Goal: Information Seeking & Learning: Learn about a topic

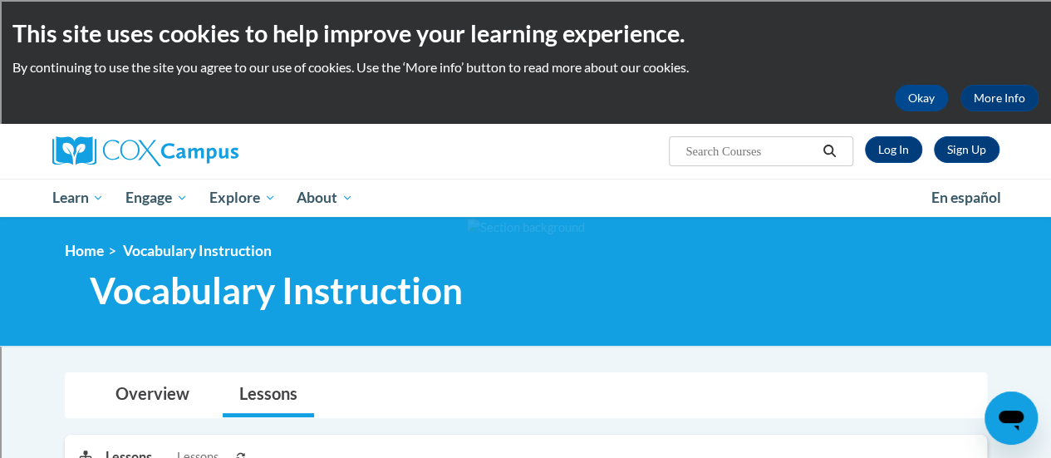
click at [914, 330] on div at bounding box center [525, 281] width 1051 height 129
click at [997, 242] on div "<en>My Learning</en><fr>New fr_My Learning</fr><it>New it_My Learning</it><de>N…" at bounding box center [525, 251] width 947 height 18
click at [886, 154] on link "Log In" at bounding box center [893, 149] width 57 height 27
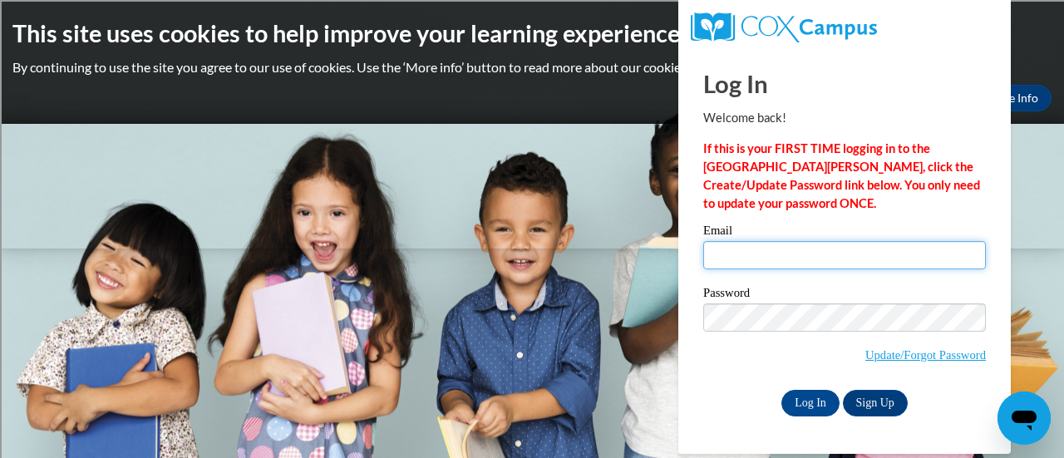
type input "hietkel@sdmfschools.org"
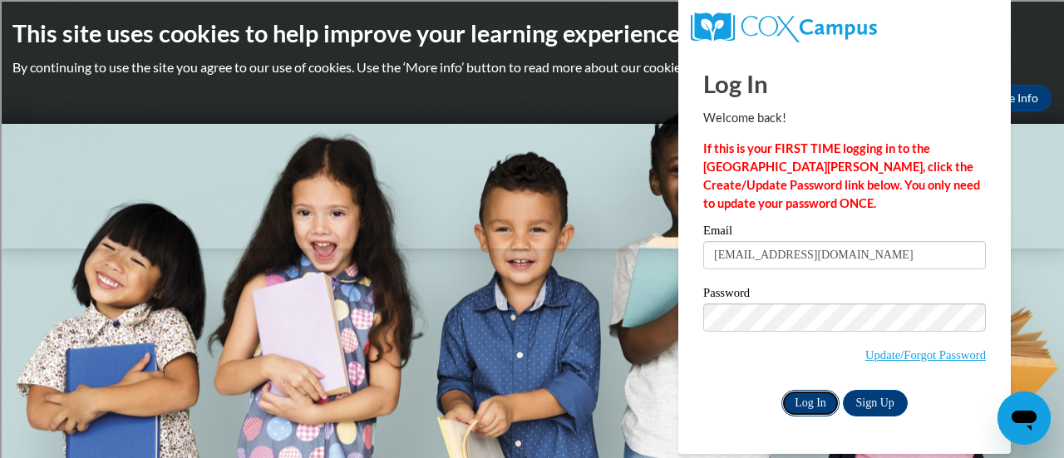
click at [815, 401] on input "Log In" at bounding box center [810, 403] width 58 height 27
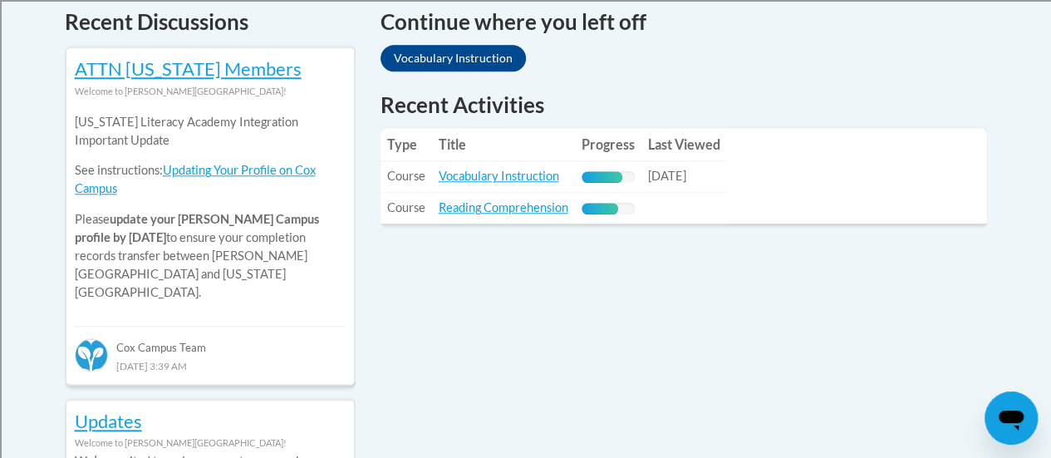
scroll to position [729, 0]
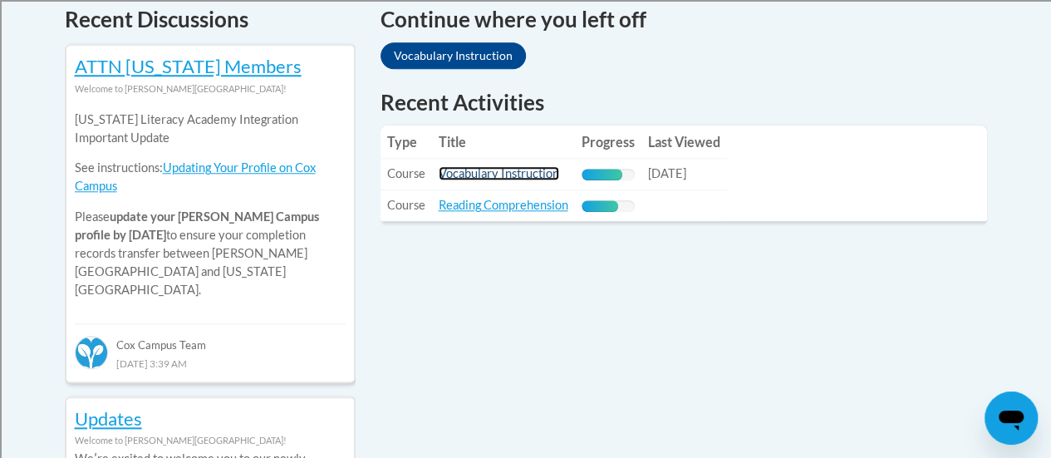
click at [535, 177] on link "Vocabulary Instruction" at bounding box center [499, 173] width 121 height 14
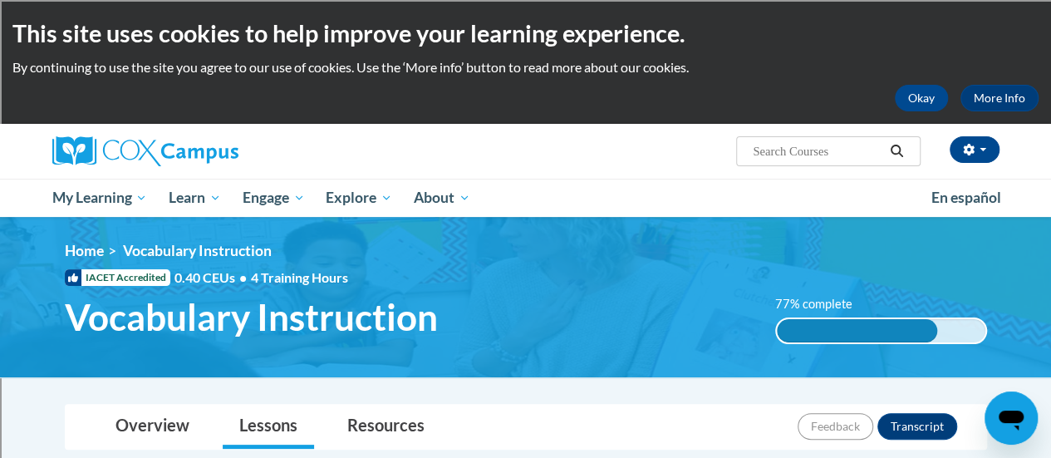
click at [1004, 311] on div "<en>My Learning</en><fr>New fr_My Learning</fr><it>New it_My Learning</it><de>N…" at bounding box center [526, 297] width 972 height 111
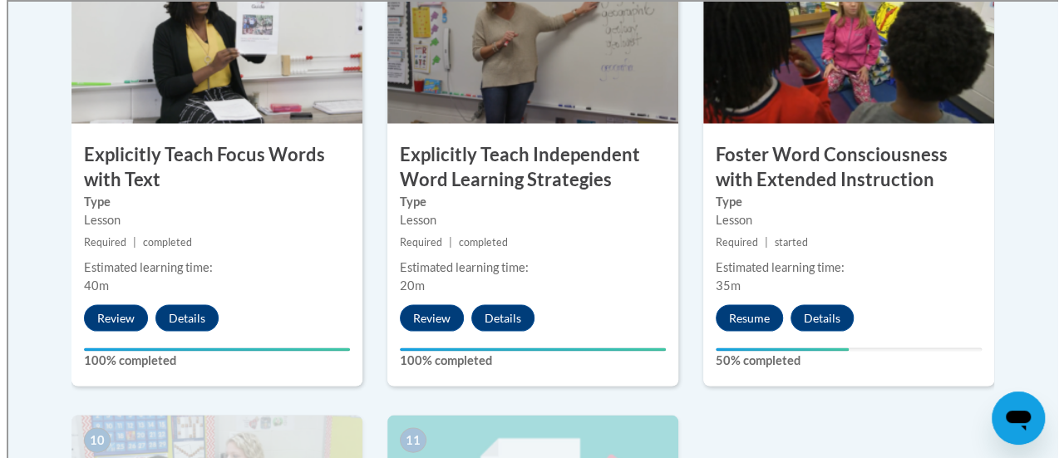
scroll to position [1532, 0]
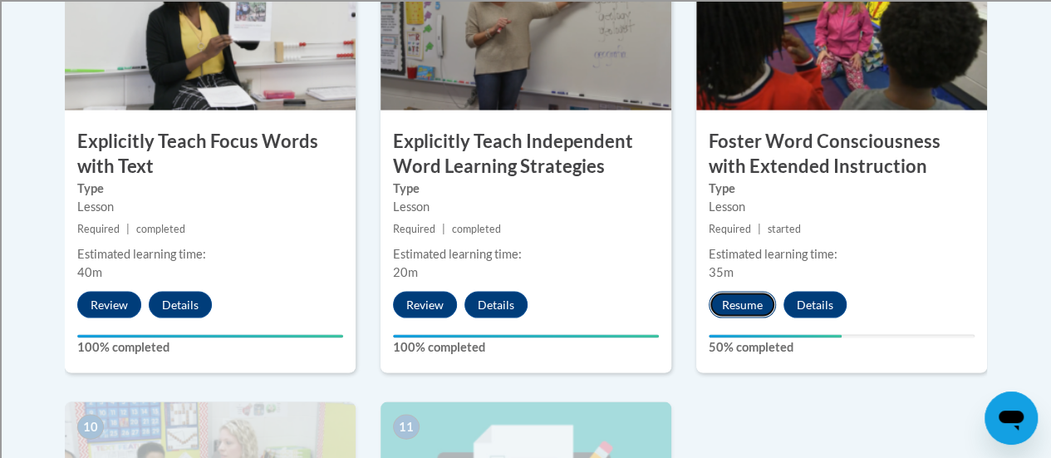
click at [747, 309] on button "Resume" at bounding box center [742, 304] width 67 height 27
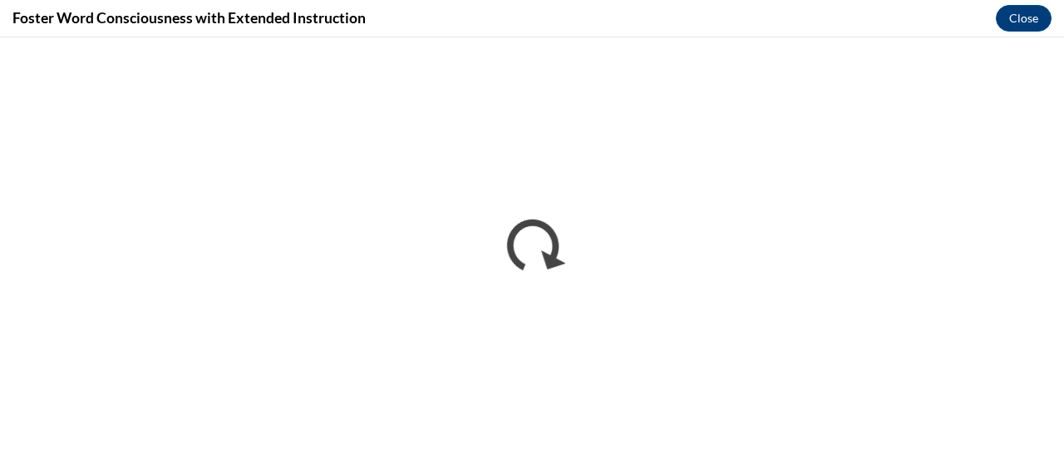
scroll to position [0, 0]
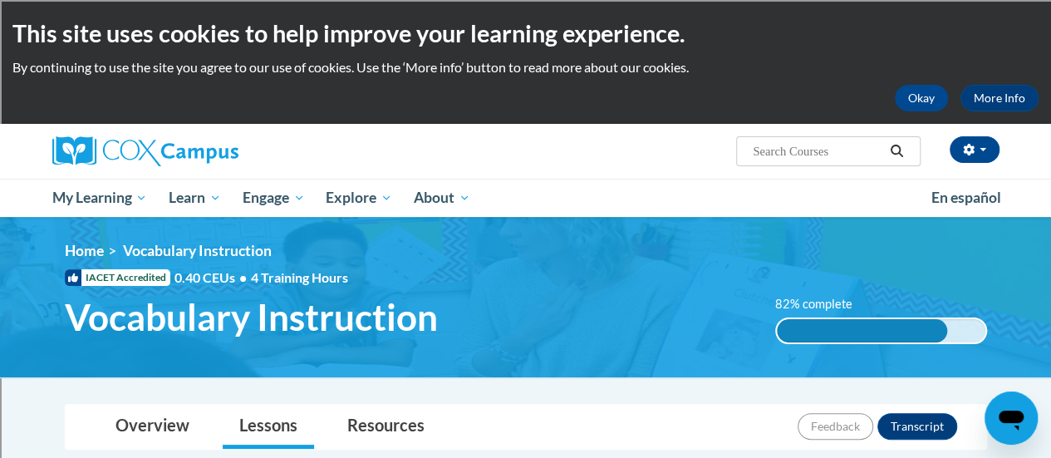
click at [1014, 312] on img at bounding box center [525, 297] width 1051 height 160
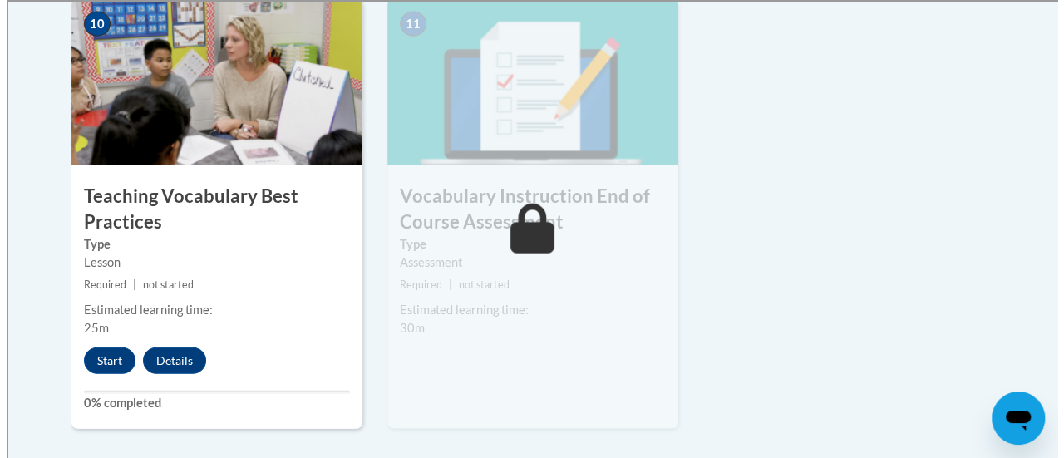
scroll to position [1941, 0]
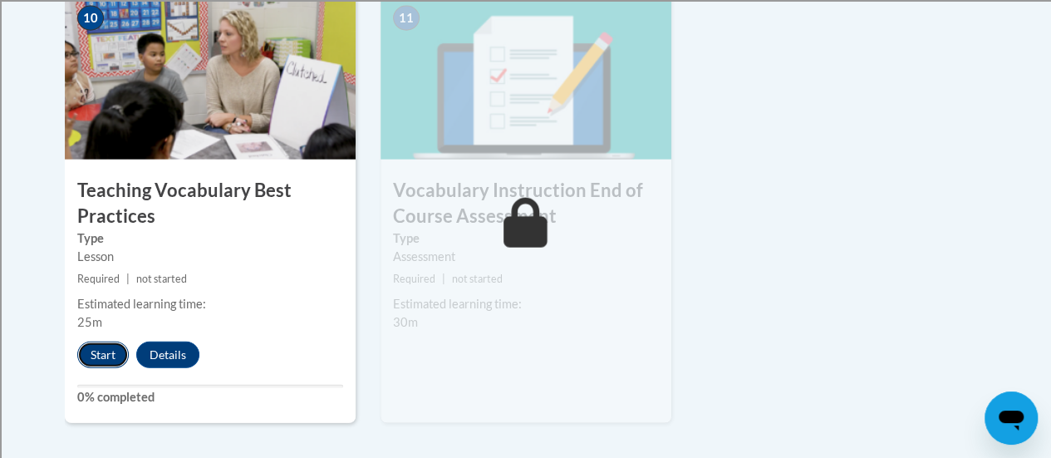
click at [106, 361] on button "Start" at bounding box center [103, 355] width 52 height 27
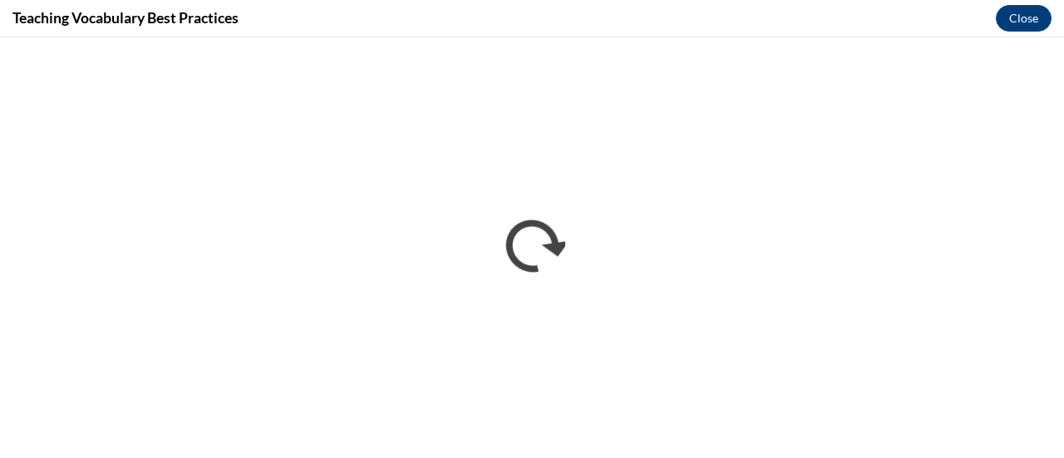
scroll to position [0, 0]
